Goal: Task Accomplishment & Management: Manage account settings

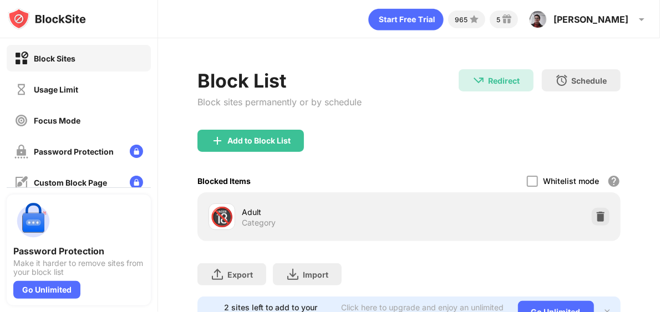
click at [358, 103] on div "Block sites permanently or by schedule" at bounding box center [280, 102] width 164 height 11
click at [269, 105] on div "Block sites permanently or by schedule" at bounding box center [280, 102] width 164 height 11
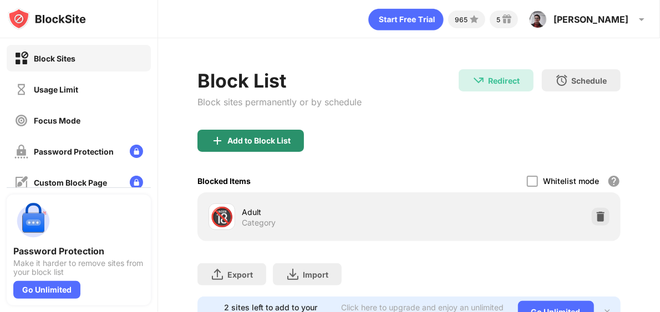
click at [274, 142] on div "Add to Block List" at bounding box center [259, 141] width 63 height 9
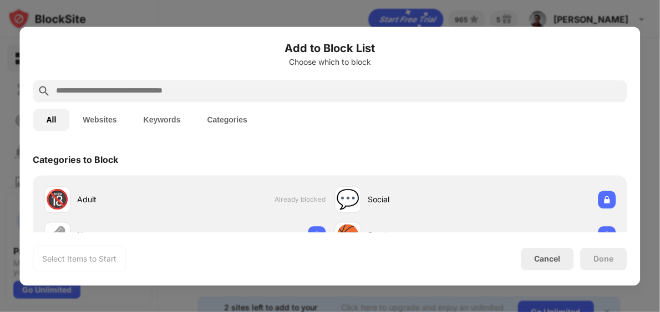
click at [401, 95] on input "text" at bounding box center [340, 90] width 568 height 13
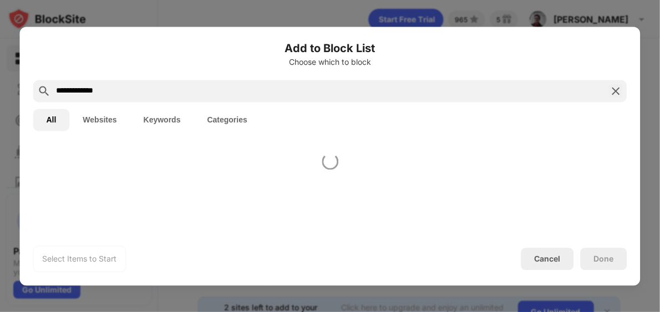
type input "**********"
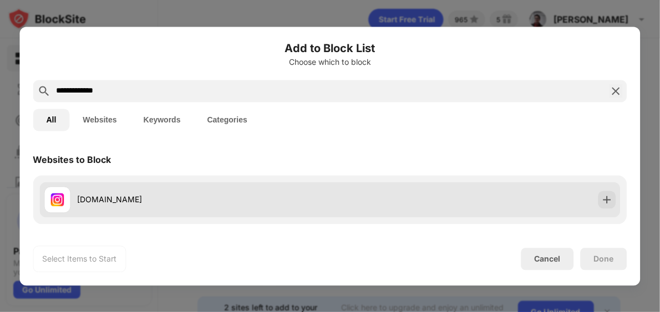
click at [269, 204] on div "[DOMAIN_NAME]" at bounding box center [204, 200] width 253 height 12
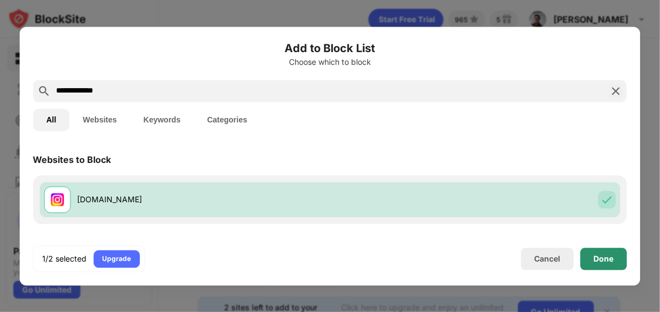
click at [604, 264] on div "Done" at bounding box center [604, 259] width 47 height 22
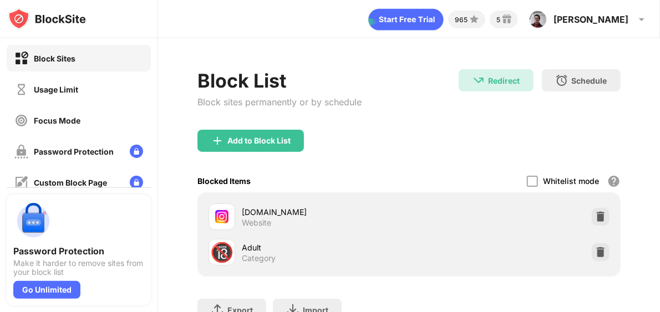
click at [230, 151] on div "Add to Block List" at bounding box center [409, 150] width 423 height 40
click at [234, 147] on div "Add to Block List" at bounding box center [251, 141] width 107 height 22
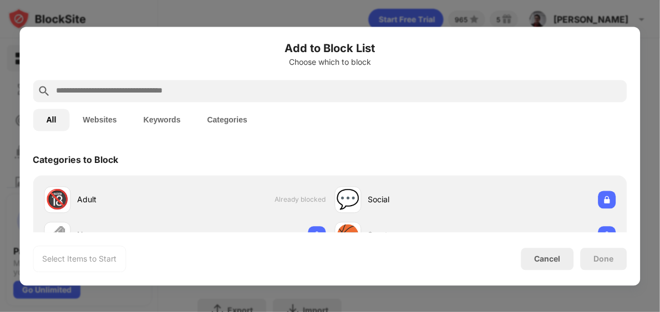
click at [212, 90] on input "text" at bounding box center [340, 90] width 568 height 13
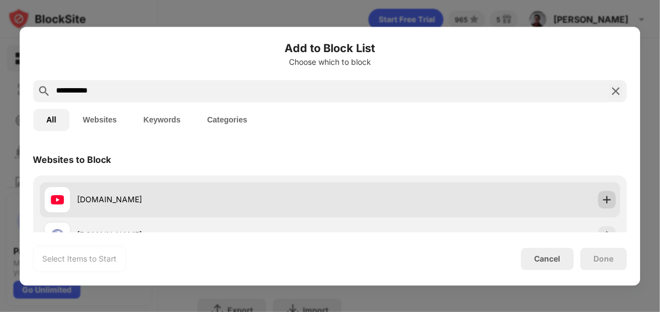
type input "**********"
click at [602, 200] on img at bounding box center [607, 199] width 11 height 11
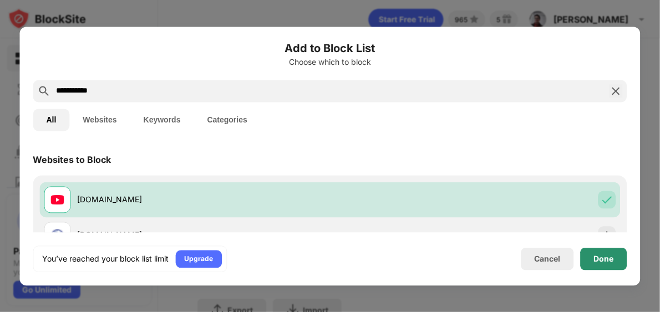
click at [606, 265] on div "Done" at bounding box center [604, 259] width 47 height 22
